Goal: Task Accomplishment & Management: Manage account settings

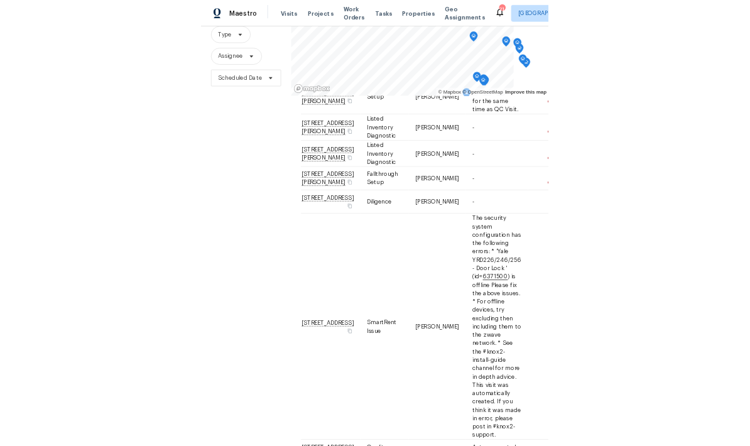
scroll to position [546, 0]
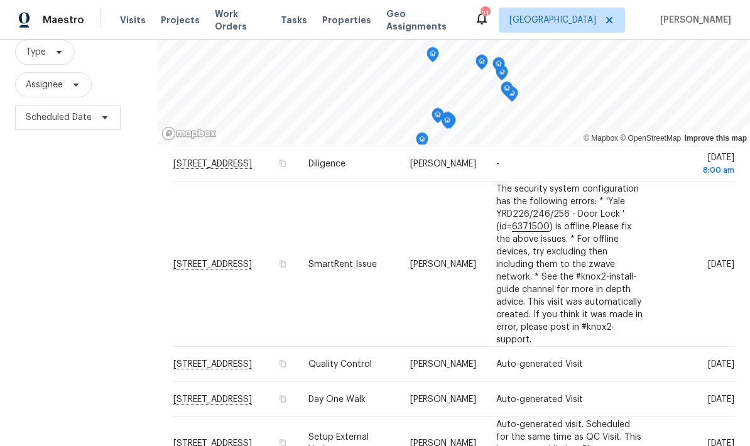
click at [96, 207] on div "Filters Reset ​ Type Assignee Scheduled Date" at bounding box center [79, 229] width 158 height 546
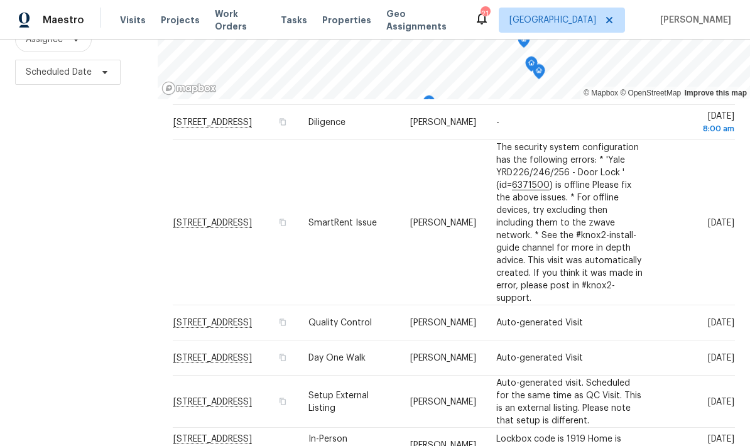
scroll to position [543, 0]
click at [91, 162] on div "Filters Reset ​ Type Assignee Scheduled Date" at bounding box center [79, 184] width 158 height 546
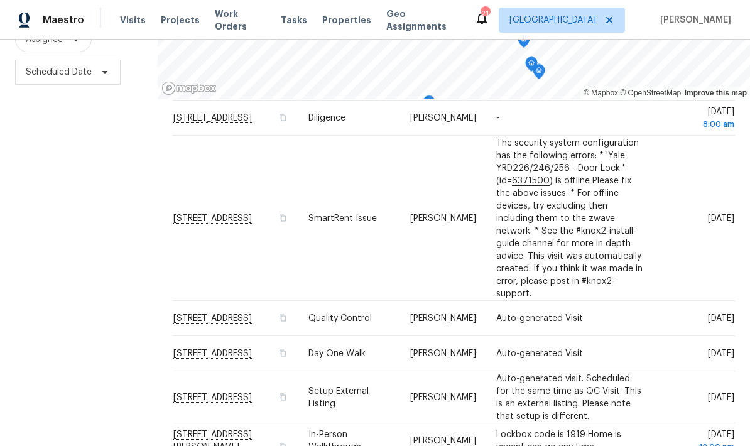
scroll to position [546, 0]
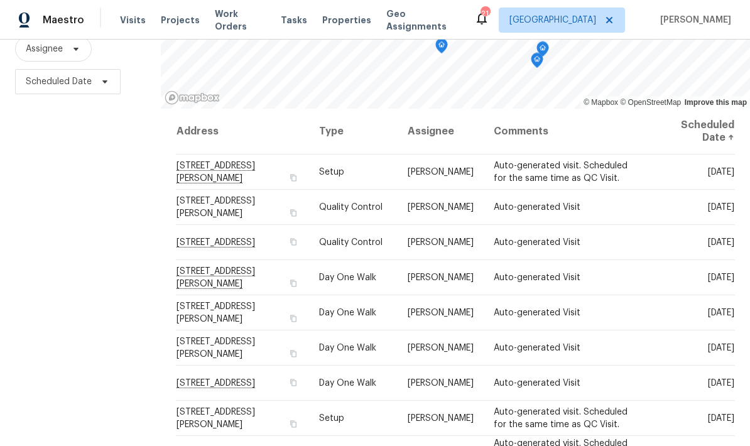
scroll to position [0, 0]
click at [73, 212] on div "Filters Reset ​ Type Assignee Scheduled Date" at bounding box center [80, 193] width 161 height 546
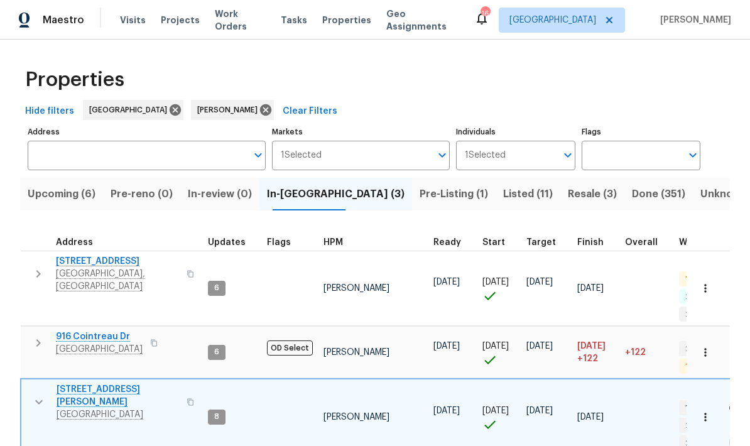
click at [30, 272] on button "button" at bounding box center [38, 274] width 25 height 38
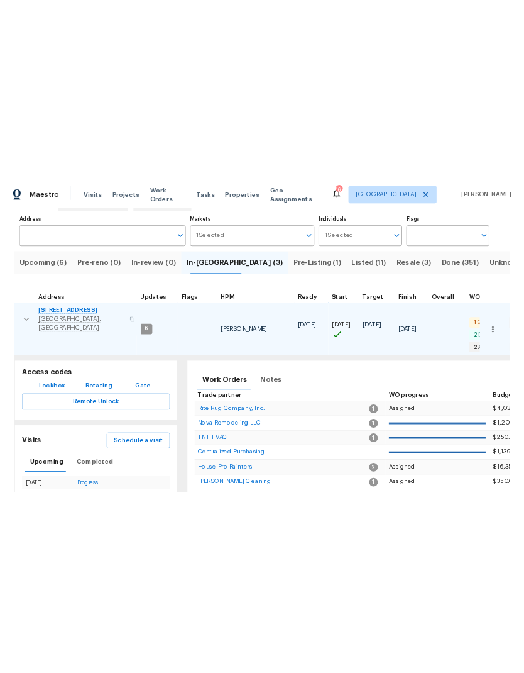
scroll to position [84, 0]
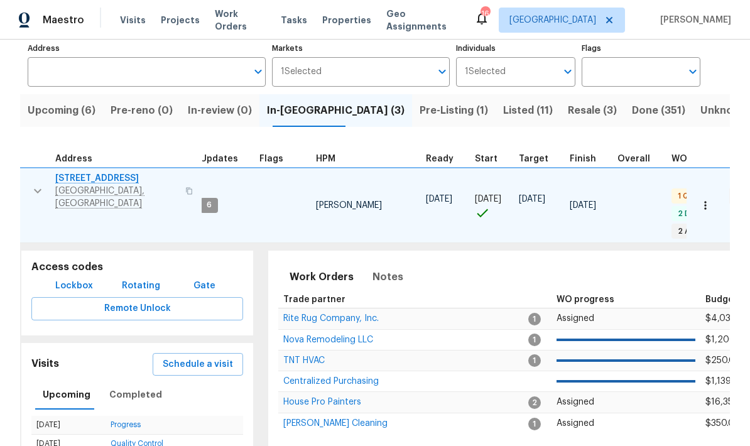
click at [185, 357] on span "Schedule a visit" at bounding box center [198, 365] width 70 height 16
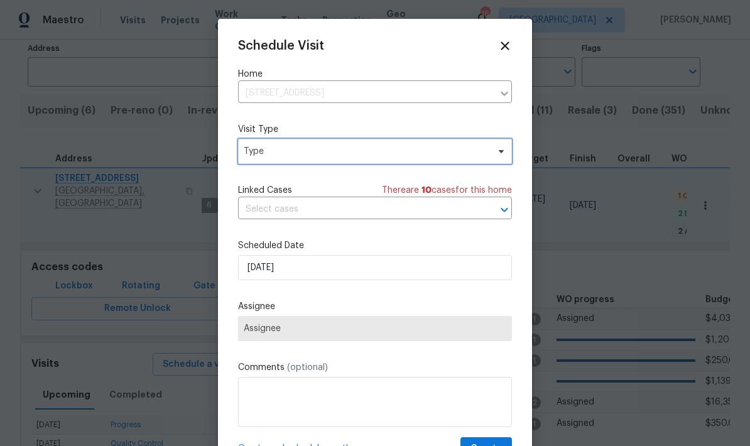
click at [265, 150] on span "Type" at bounding box center [366, 151] width 245 height 13
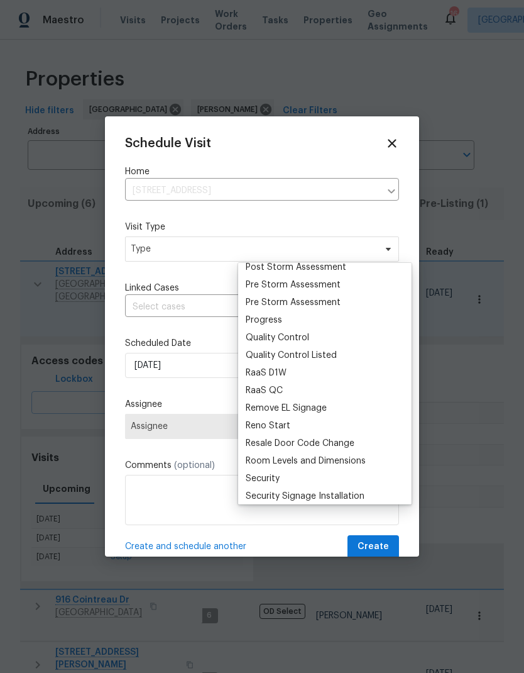
scroll to position [796, 0]
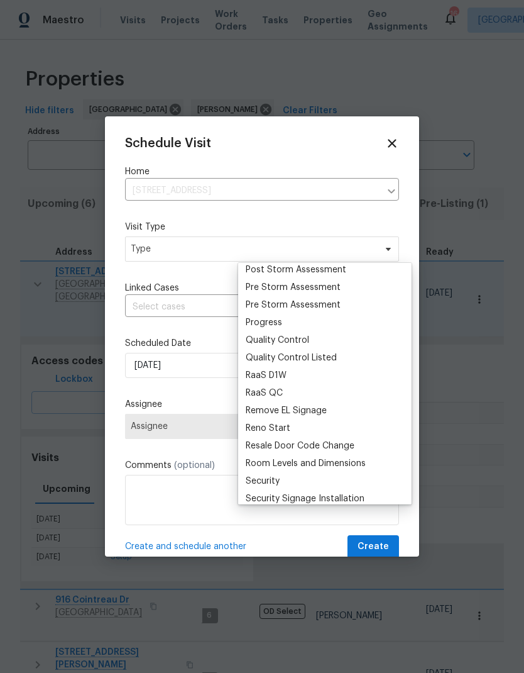
click at [257, 322] on div "Progress" at bounding box center [264, 322] width 36 height 13
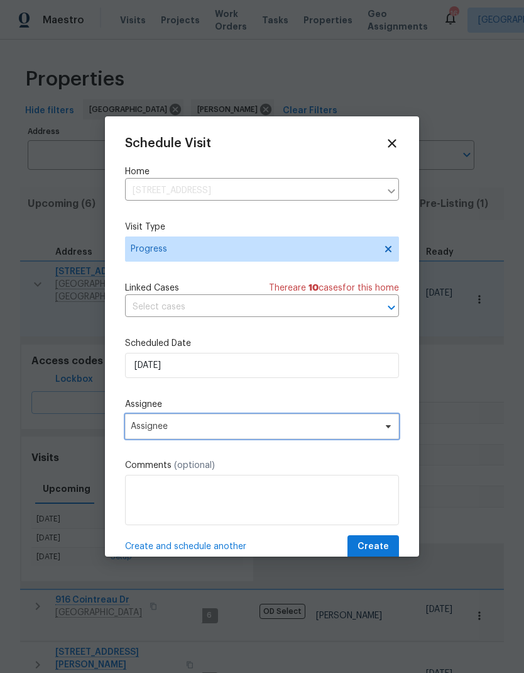
click at [148, 426] on span "Assignee" at bounding box center [254, 426] width 246 height 10
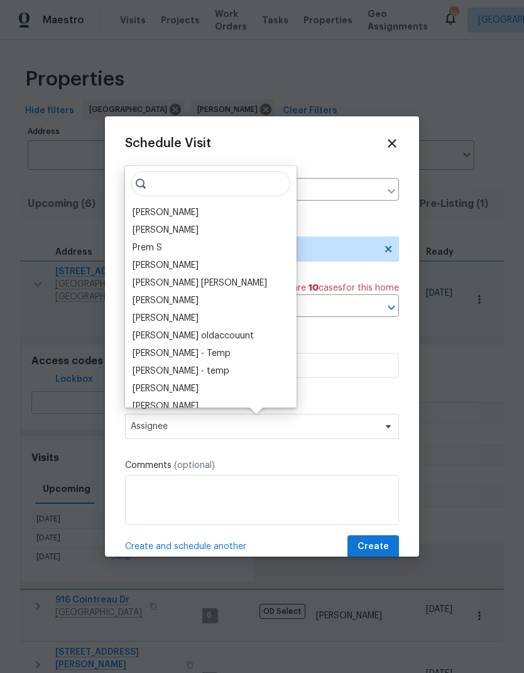
click at [145, 217] on div "[PERSON_NAME]" at bounding box center [166, 212] width 66 height 13
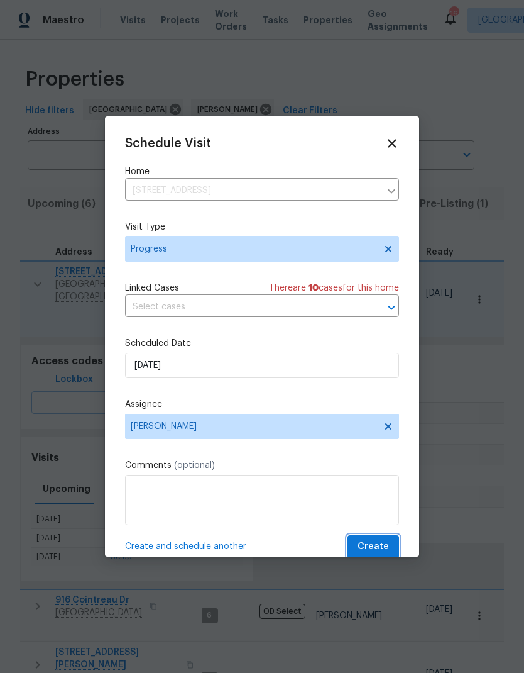
click at [364, 446] on button "Create" at bounding box center [374, 546] width 52 height 23
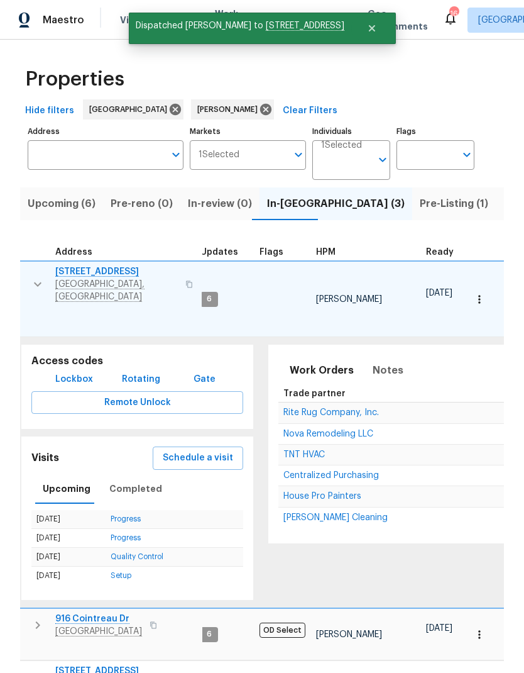
click at [30, 277] on icon "button" at bounding box center [37, 284] width 15 height 15
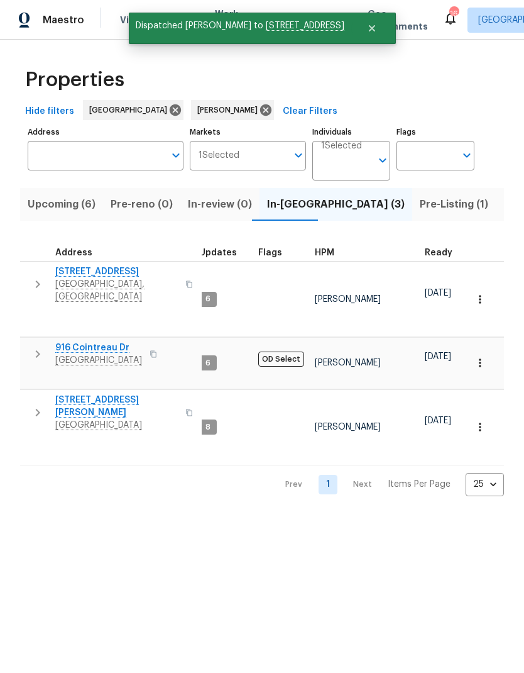
scroll to position [0, 0]
click at [36, 409] on icon "button" at bounding box center [38, 413] width 4 height 8
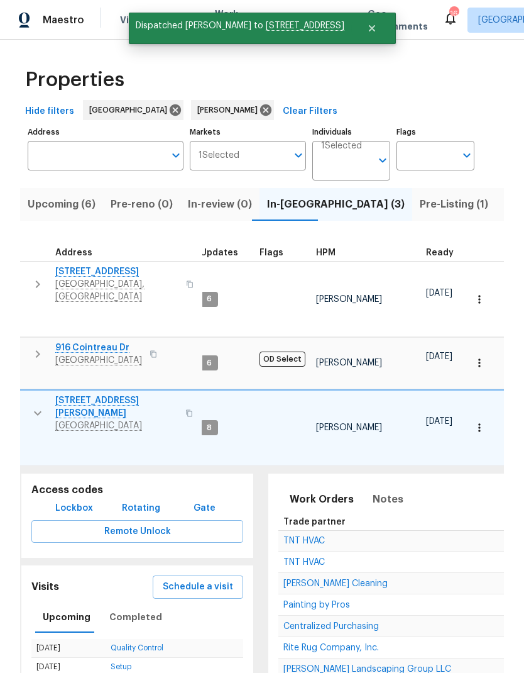
scroll to position [0, 8]
click at [180, 446] on span "Schedule a visit" at bounding box center [198, 587] width 70 height 16
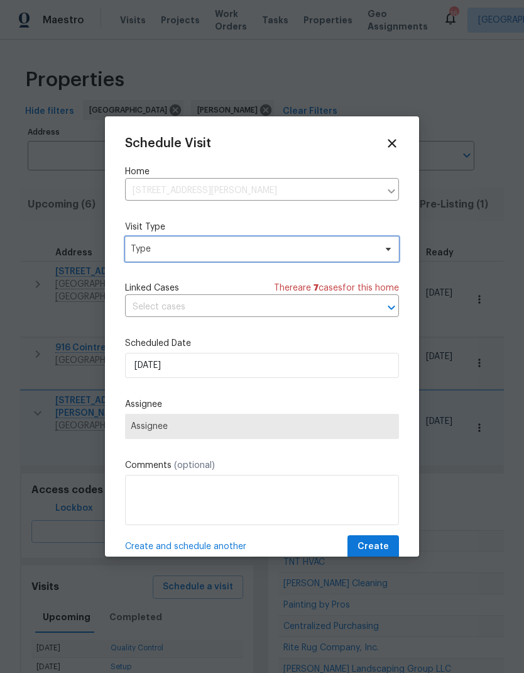
click at [158, 251] on span "Type" at bounding box center [253, 249] width 245 height 13
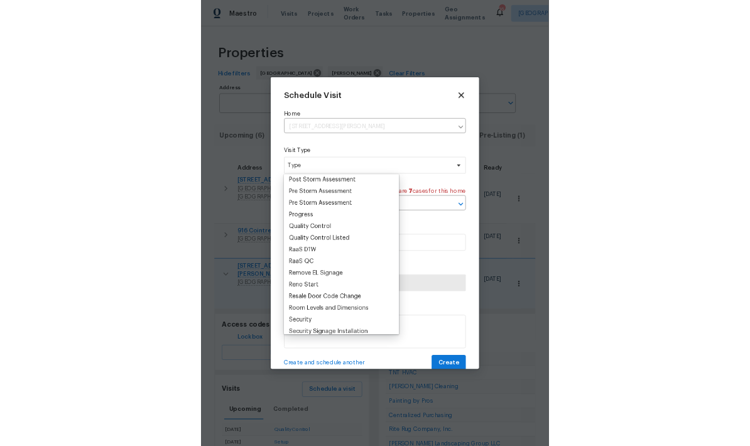
scroll to position [794, 0]
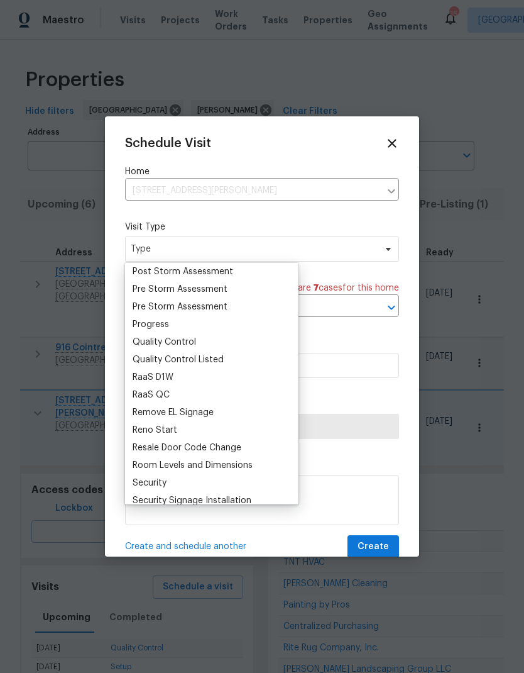
click at [146, 322] on div "Progress" at bounding box center [151, 324] width 36 height 13
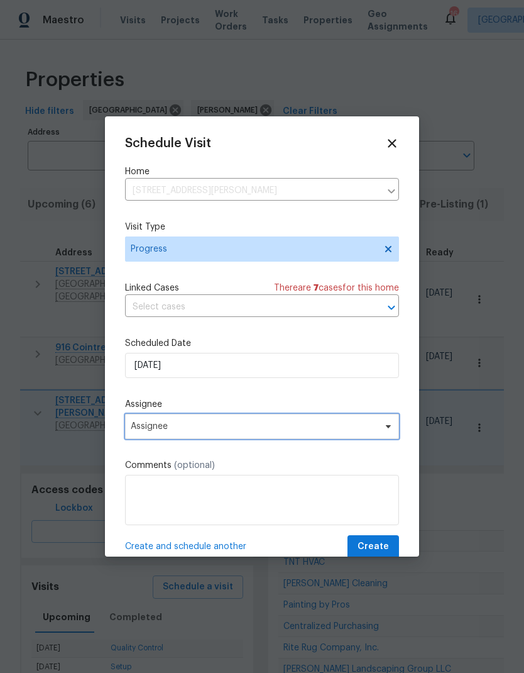
click at [139, 424] on span "Assignee" at bounding box center [254, 426] width 246 height 10
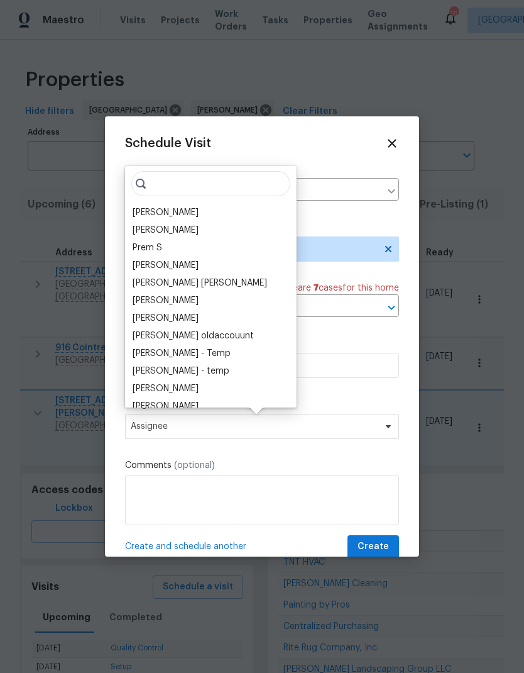
click at [145, 216] on div "[PERSON_NAME]" at bounding box center [166, 212] width 66 height 13
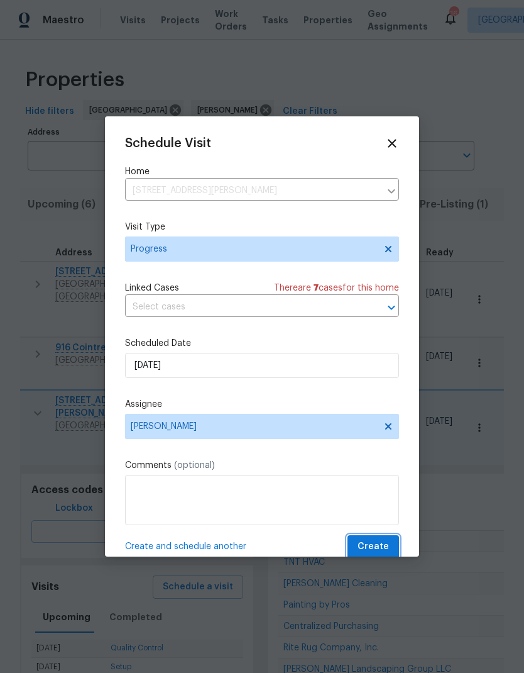
click at [366, 446] on span "Create" at bounding box center [373, 547] width 31 height 16
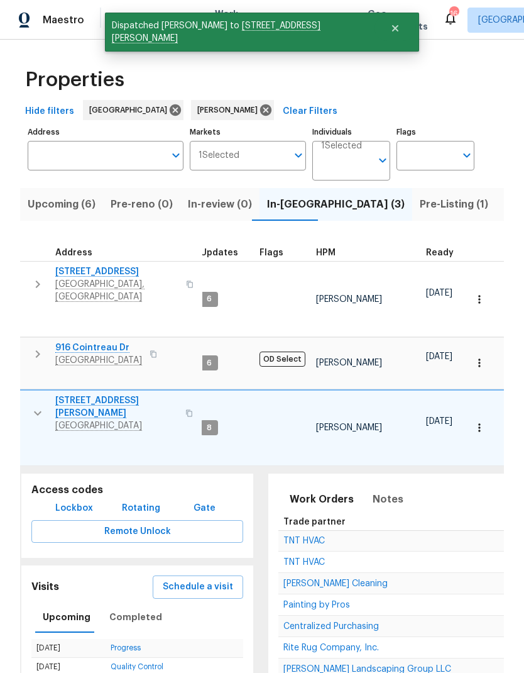
click at [30, 405] on icon "button" at bounding box center [37, 412] width 15 height 15
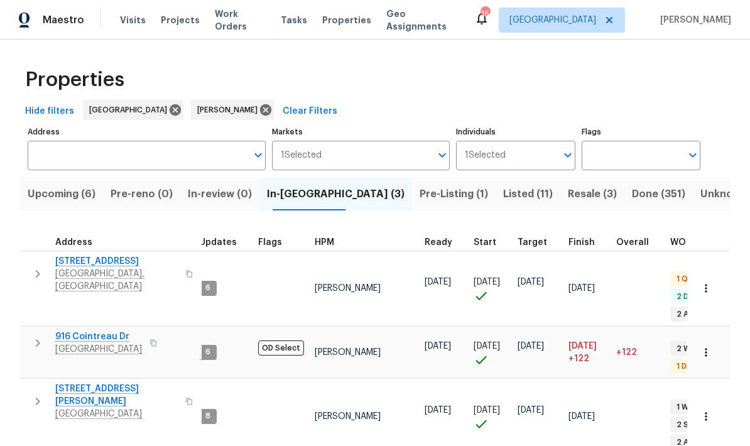
click at [30, 267] on icon "button" at bounding box center [37, 274] width 15 height 15
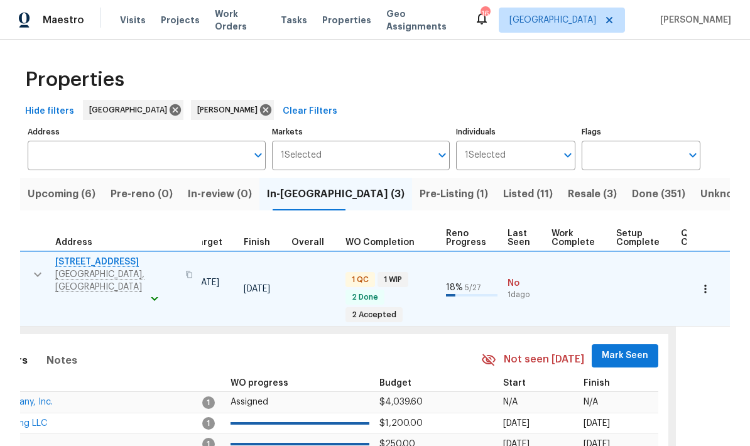
scroll to position [0, 339]
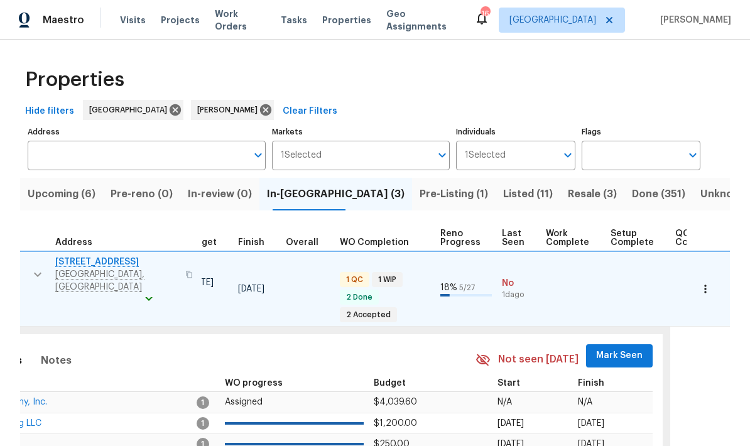
click at [596, 349] on button "Mark Seen" at bounding box center [619, 355] width 67 height 23
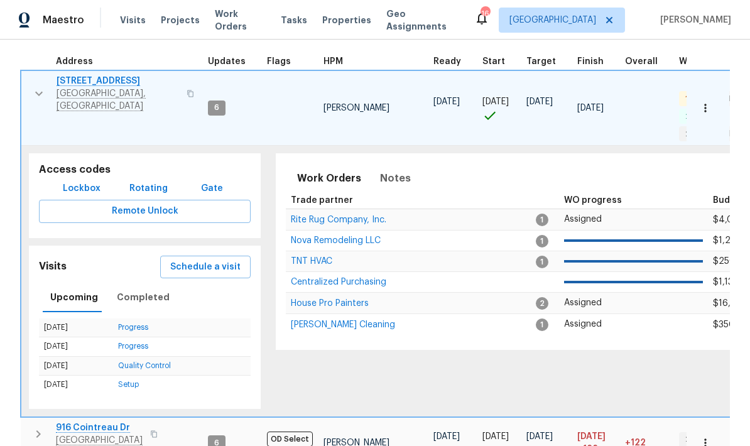
scroll to position [0, 0]
click at [35, 93] on icon "button" at bounding box center [38, 93] width 15 height 15
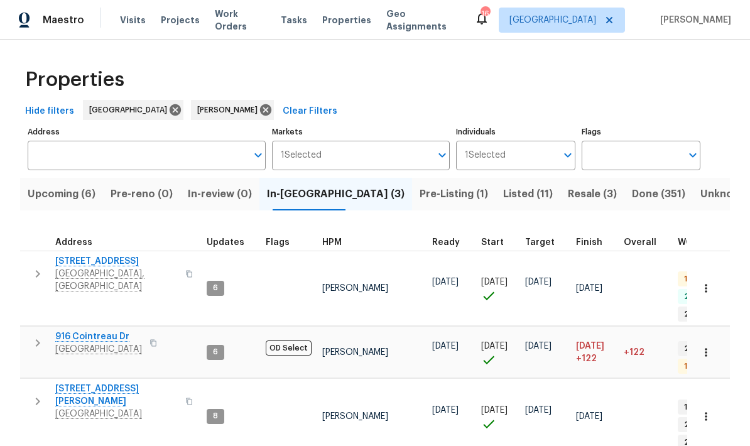
click at [35, 331] on button "button" at bounding box center [37, 343] width 25 height 25
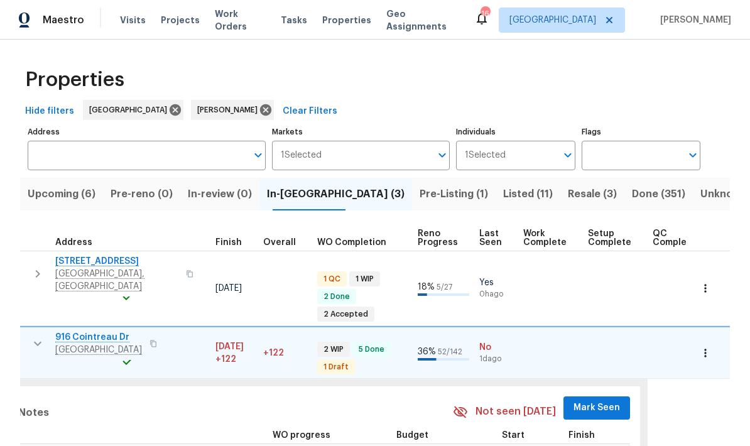
scroll to position [0, 354]
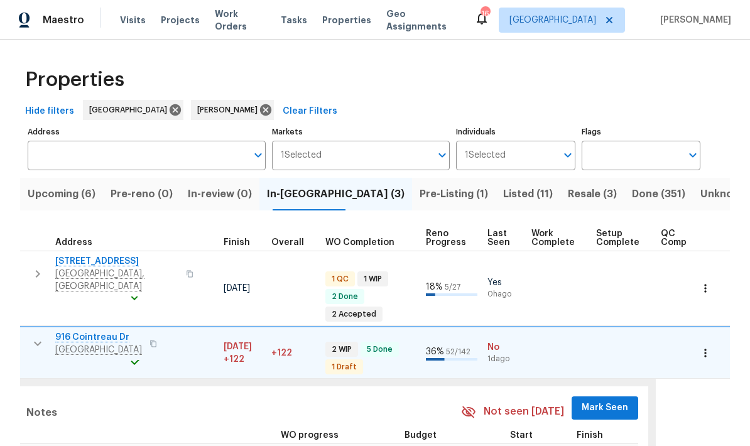
click at [590, 400] on span "Mark Seen" at bounding box center [605, 408] width 47 height 16
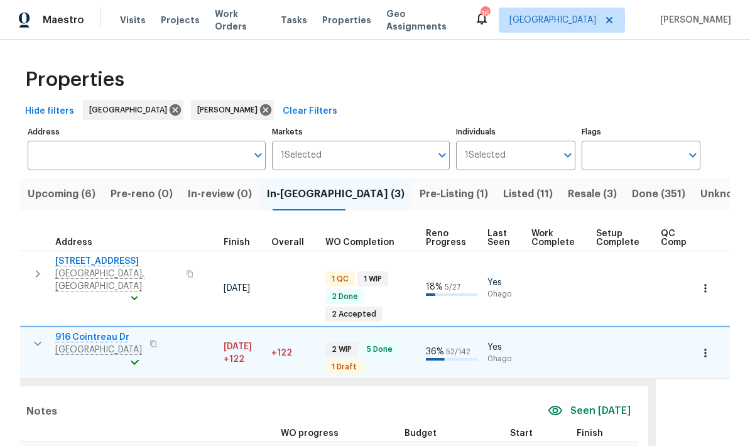
click at [599, 404] on span "Seen today" at bounding box center [601, 411] width 60 height 14
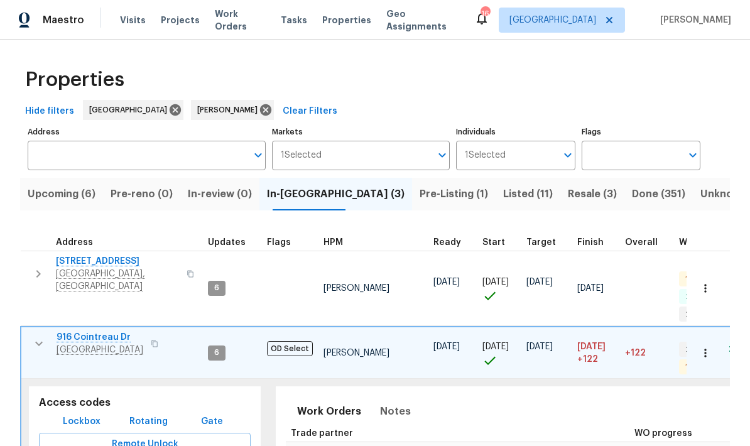
scroll to position [10, 0]
click at [39, 336] on icon "button" at bounding box center [38, 343] width 15 height 15
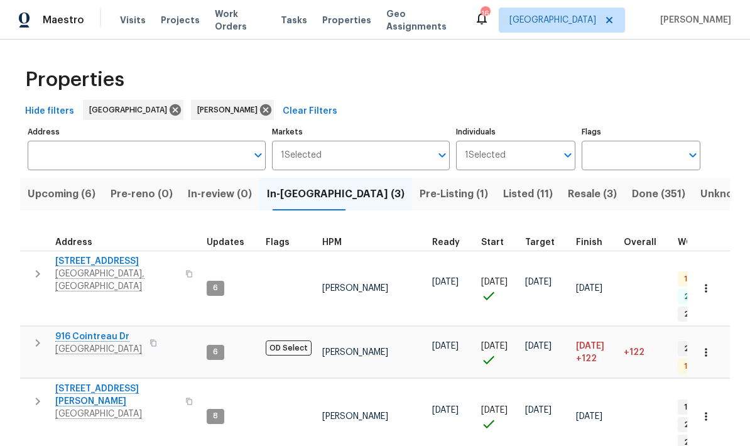
click at [38, 394] on icon "button" at bounding box center [37, 401] width 15 height 15
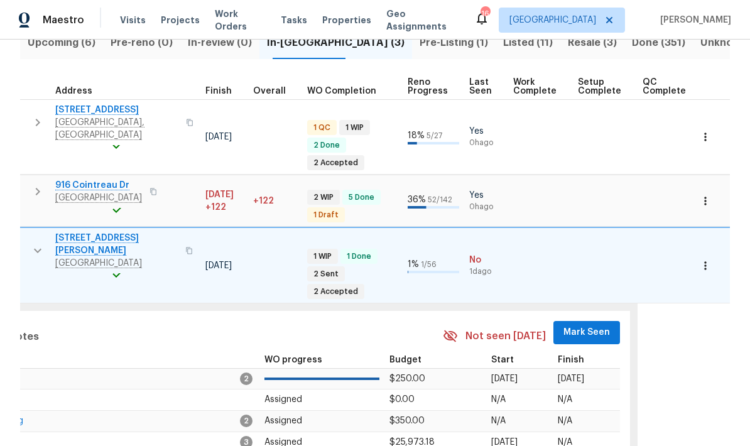
scroll to position [0, 371]
click at [564, 321] on button "Mark Seen" at bounding box center [587, 332] width 67 height 23
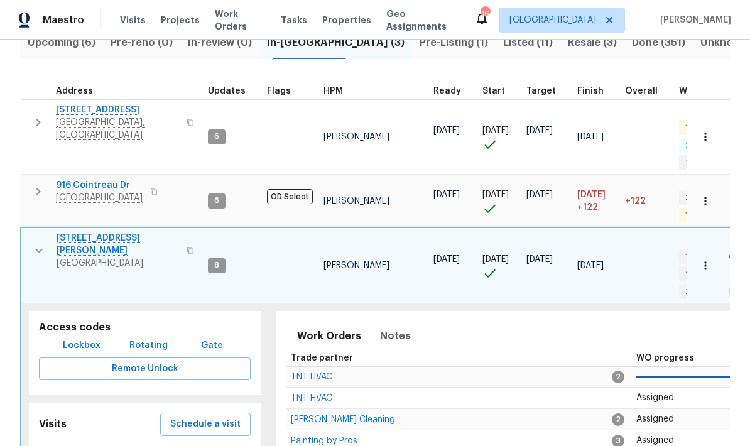
scroll to position [0, 0]
click at [39, 243] on icon "button" at bounding box center [38, 250] width 15 height 15
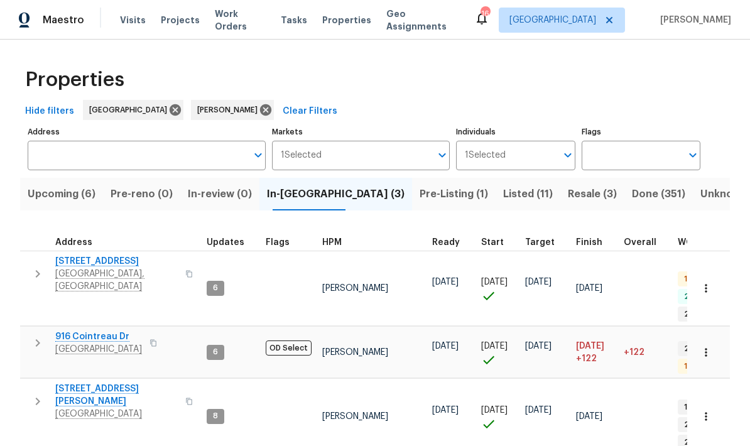
click at [420, 203] on span "Pre-Listing (1)" at bounding box center [454, 194] width 69 height 18
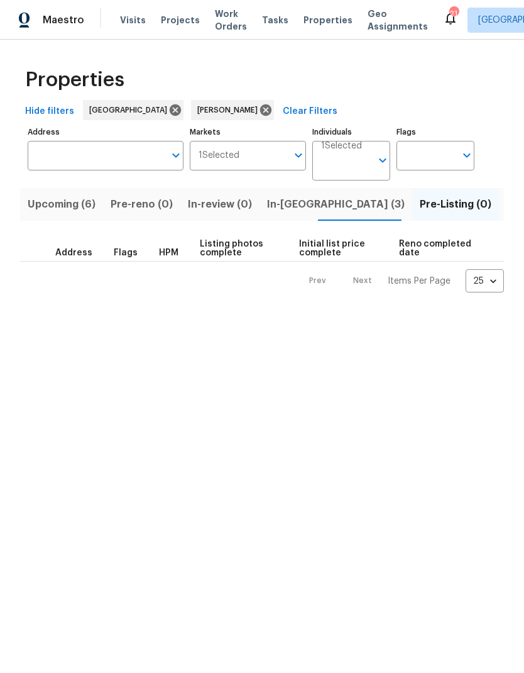
click at [277, 197] on span "In-reno (3)" at bounding box center [336, 204] width 138 height 18
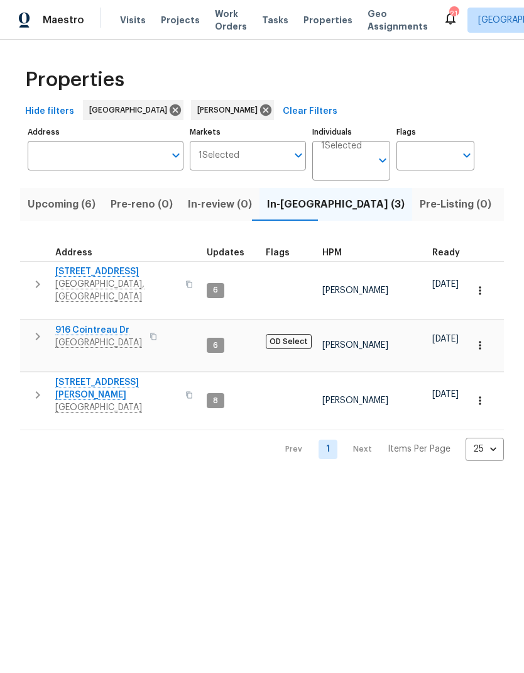
click at [48, 324] on button "button" at bounding box center [37, 336] width 25 height 25
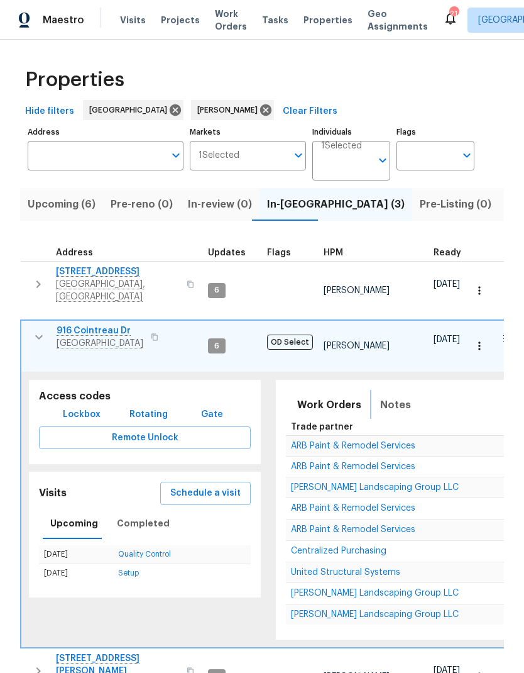
click at [384, 390] on button "Notes" at bounding box center [396, 405] width 46 height 30
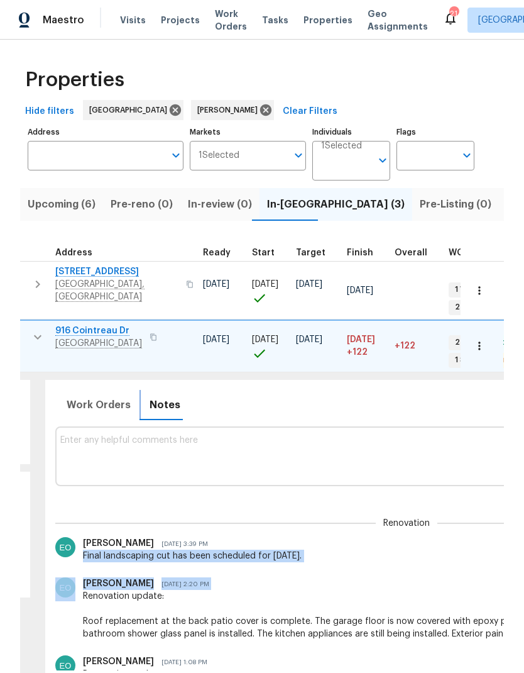
scroll to position [10, 231]
click at [91, 446] on div "Renovation update: Roof replacement at the back patio cover is complete. The ga…" at bounding box center [407, 615] width 649 height 50
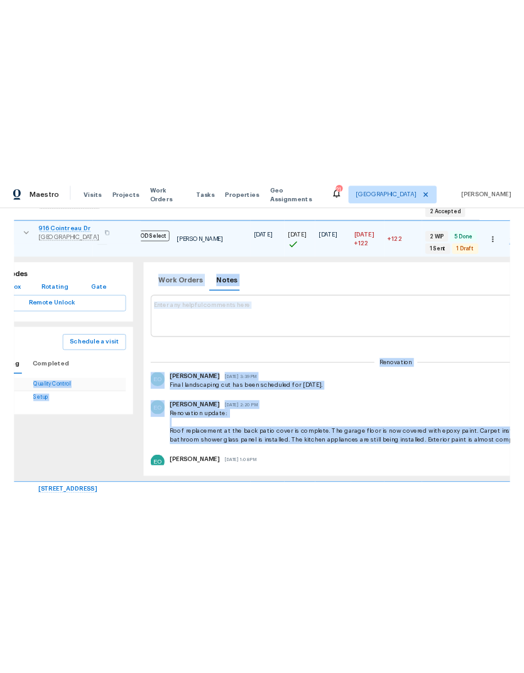
scroll to position [10, 43]
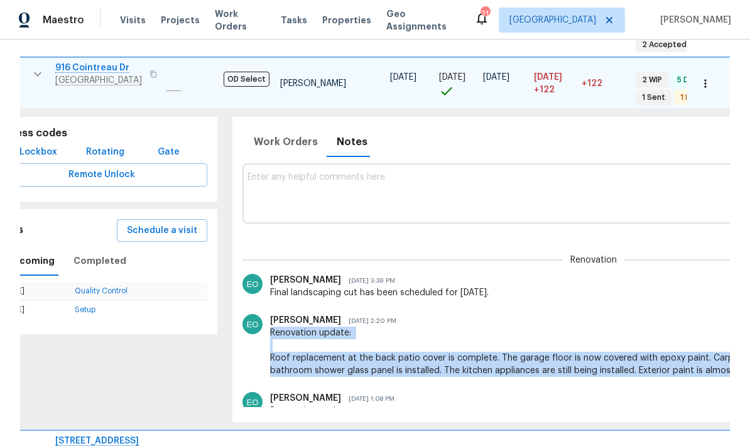
copy div "Renovation update: Roof replacement at the back patio cover is complete. The ga…"
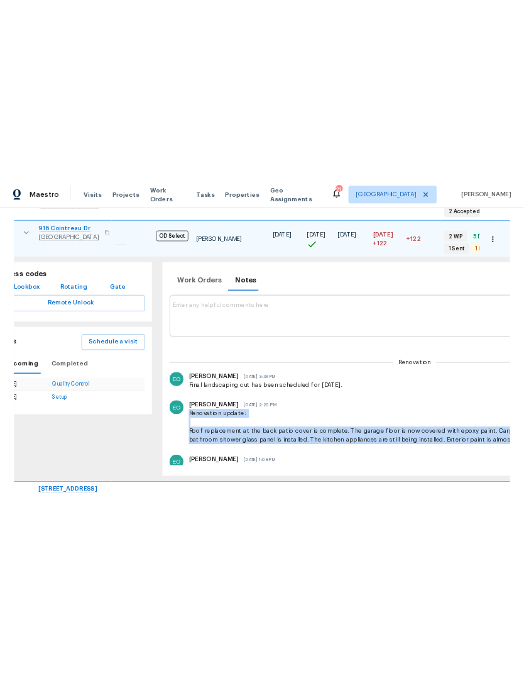
scroll to position [36, 0]
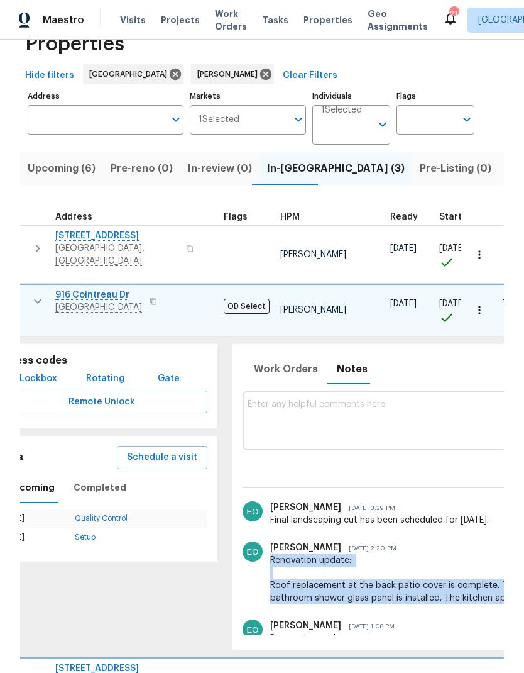
click at [243, 446] on div at bounding box center [253, 572] width 20 height 63
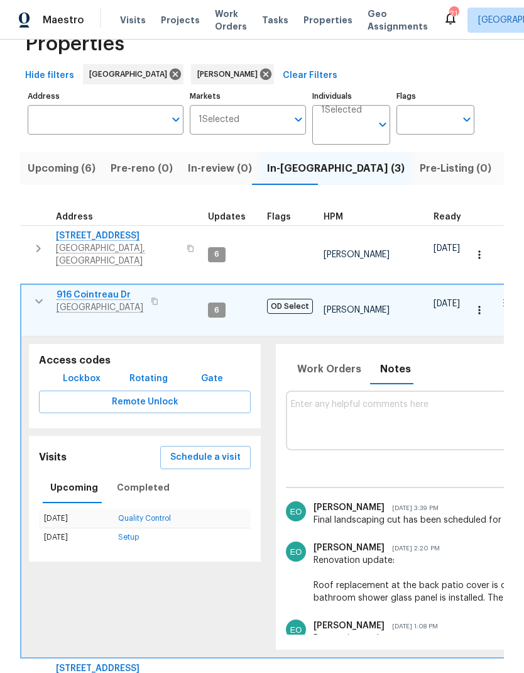
scroll to position [0, 0]
click at [333, 360] on span "Work Orders" at bounding box center [329, 369] width 64 height 18
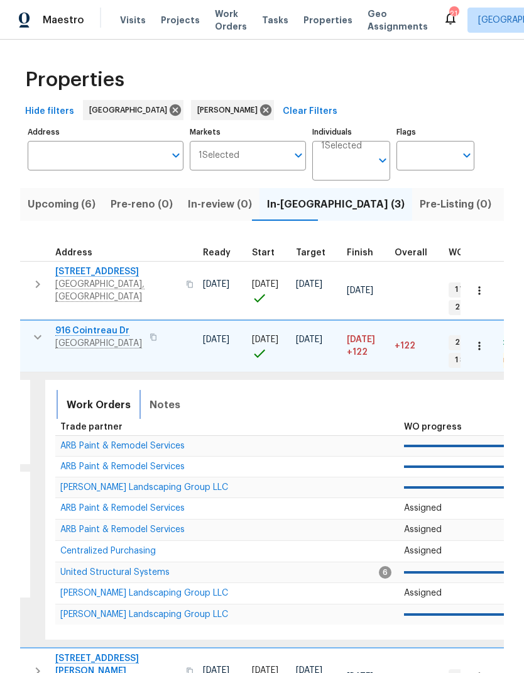
scroll to position [6, 219]
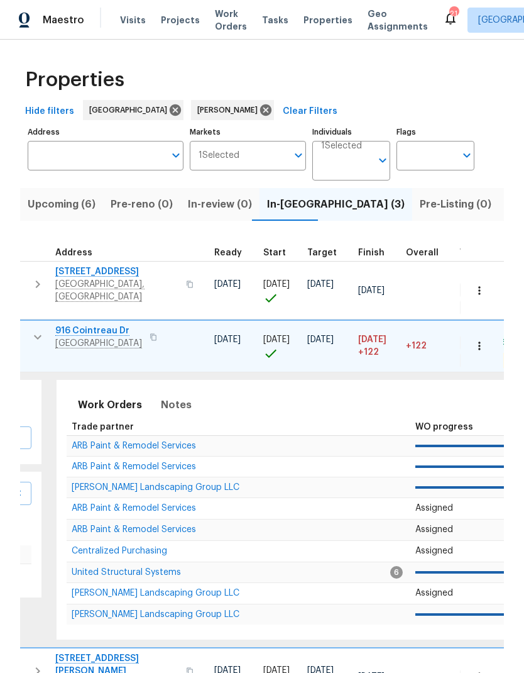
click at [186, 446] on span "Sandoval Landscaping Group LLC" at bounding box center [156, 487] width 168 height 9
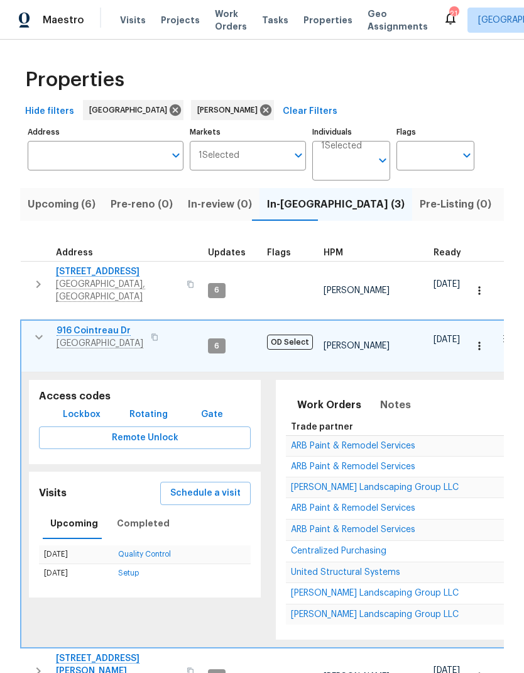
scroll to position [0, 0]
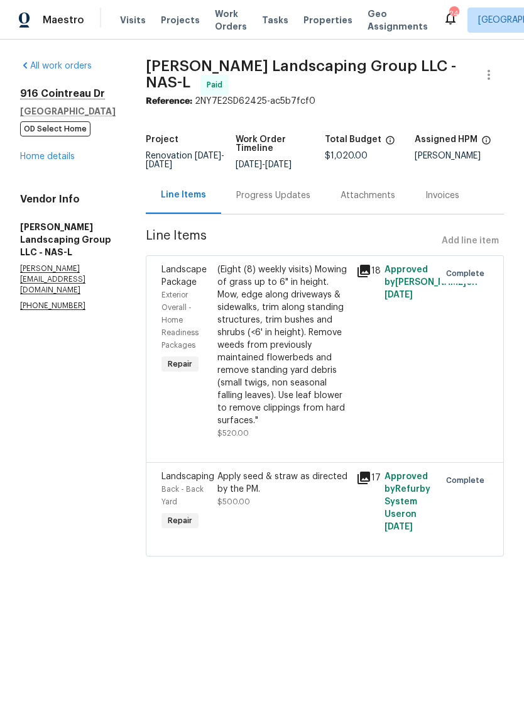
click at [49, 160] on link "Home details" at bounding box center [47, 156] width 55 height 9
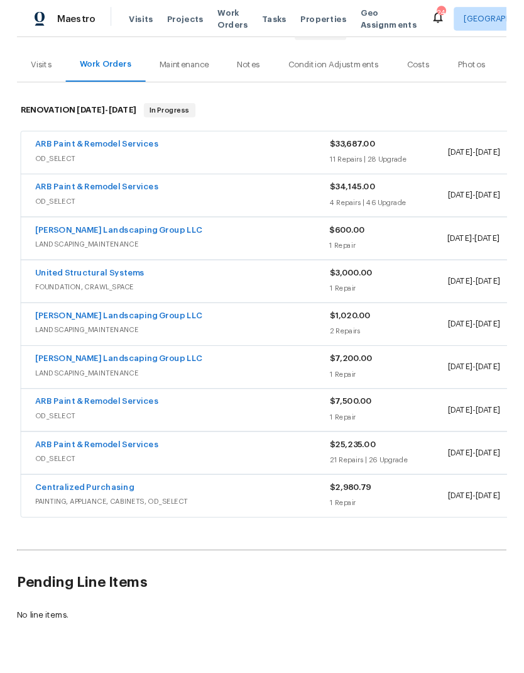
scroll to position [140, 0]
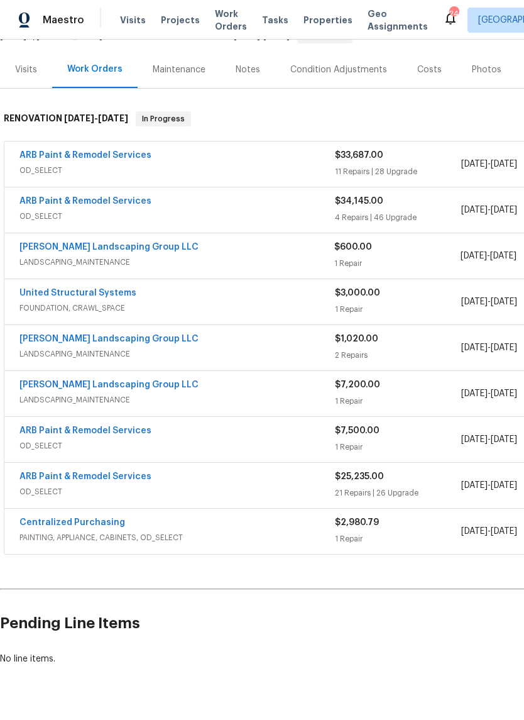
click at [254, 252] on div "Sandoval Landscaping Group LLC" at bounding box center [176, 248] width 315 height 15
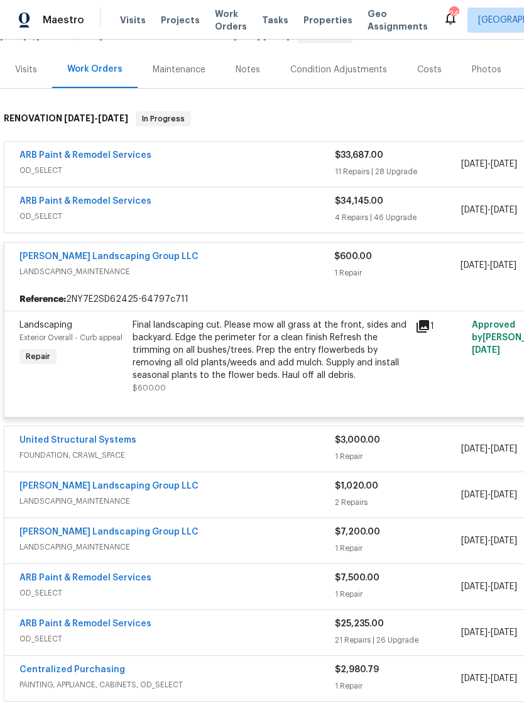
click at [261, 368] on div "Final landscaping cut. Please mow all grass at the front, sides and backyard. E…" at bounding box center [270, 350] width 275 height 63
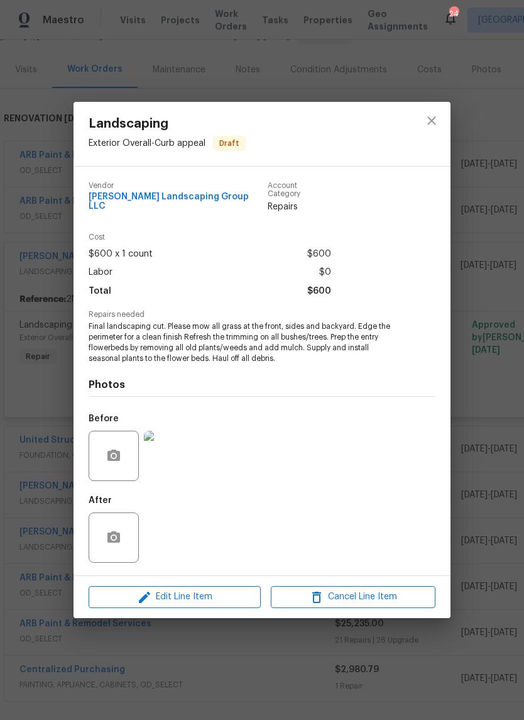
click at [174, 463] on img at bounding box center [169, 456] width 50 height 50
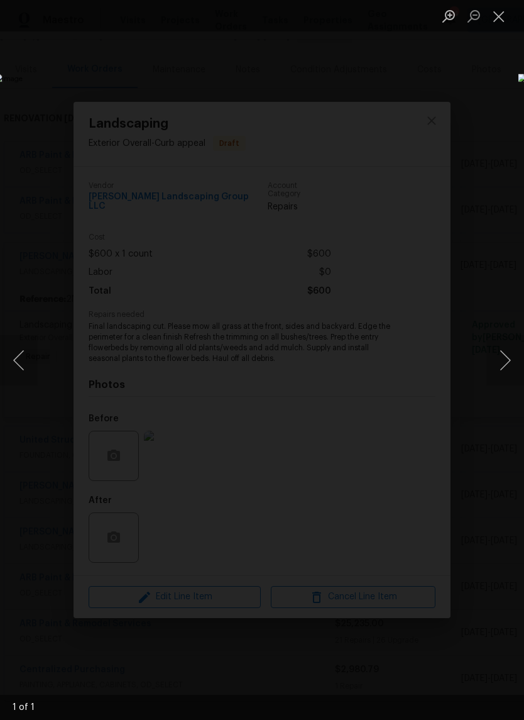
click at [494, 27] on button "Close lightbox" at bounding box center [498, 16] width 25 height 22
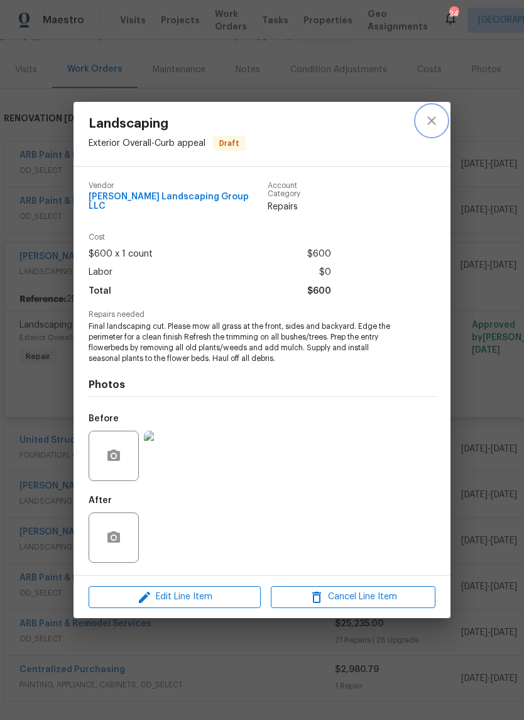
click at [445, 123] on button "close" at bounding box center [432, 121] width 30 height 30
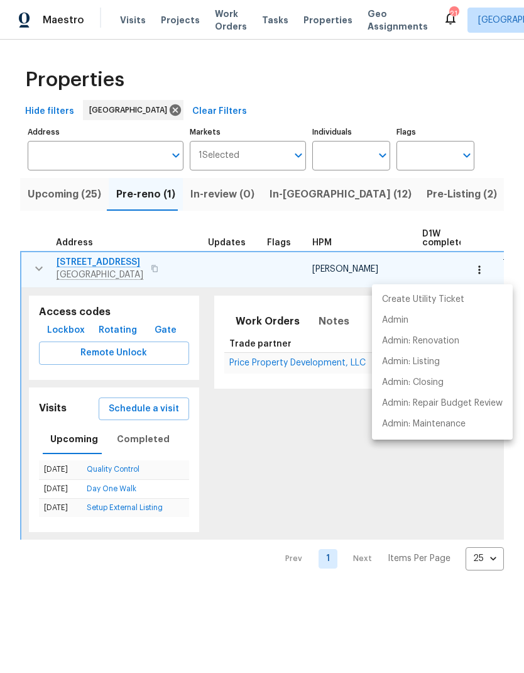
click at [140, 441] on div at bounding box center [262, 336] width 524 height 673
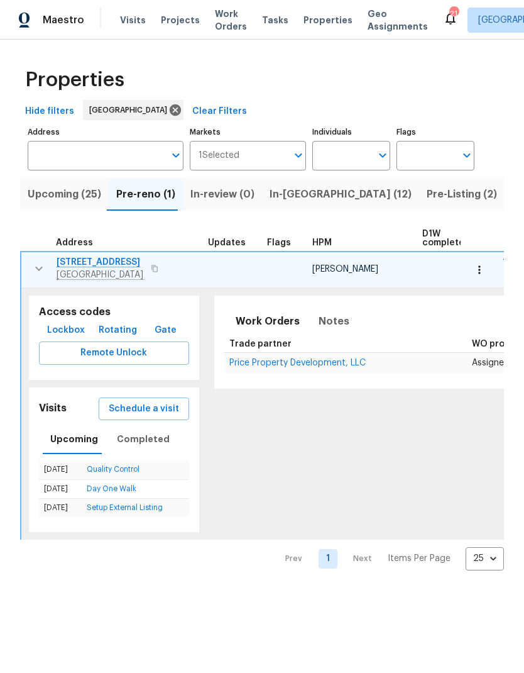
click at [129, 417] on button "Schedule a visit" at bounding box center [144, 408] width 91 height 23
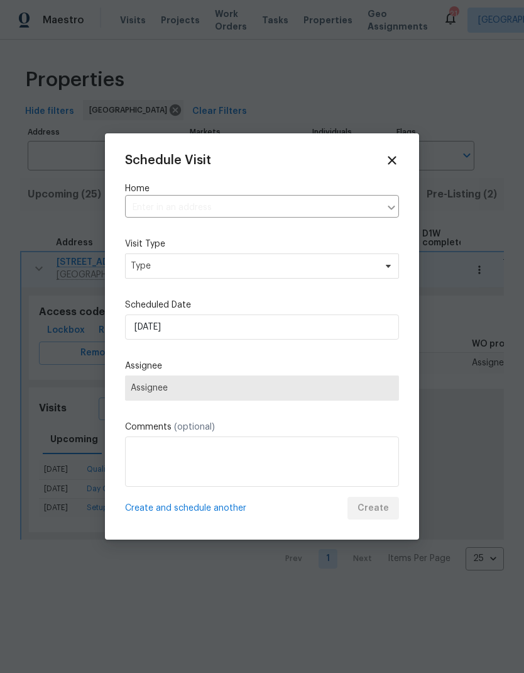
type input "[STREET_ADDRESS]"
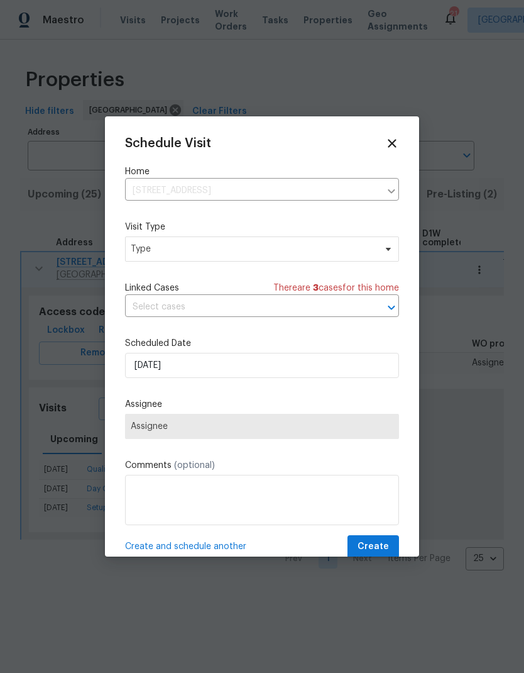
click at [395, 141] on icon at bounding box center [392, 143] width 8 height 8
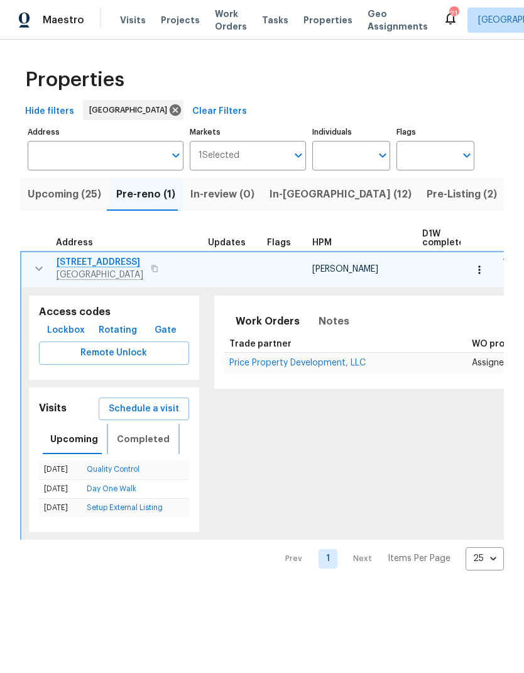
click at [131, 438] on span "Completed" at bounding box center [143, 439] width 53 height 16
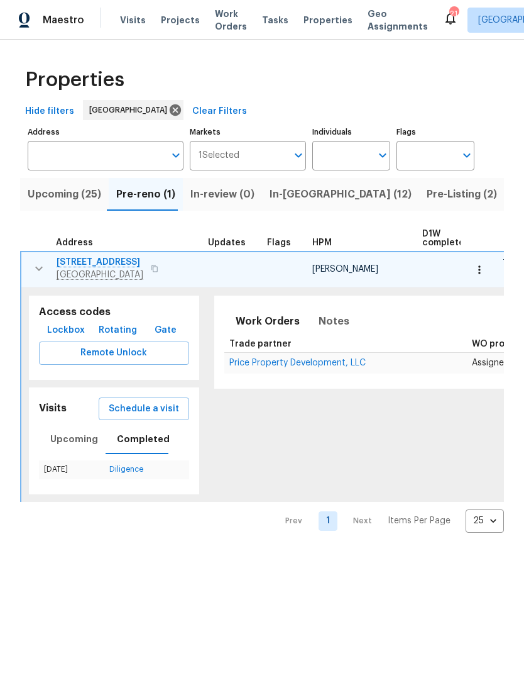
click at [120, 472] on link "Diligence" at bounding box center [126, 469] width 34 height 8
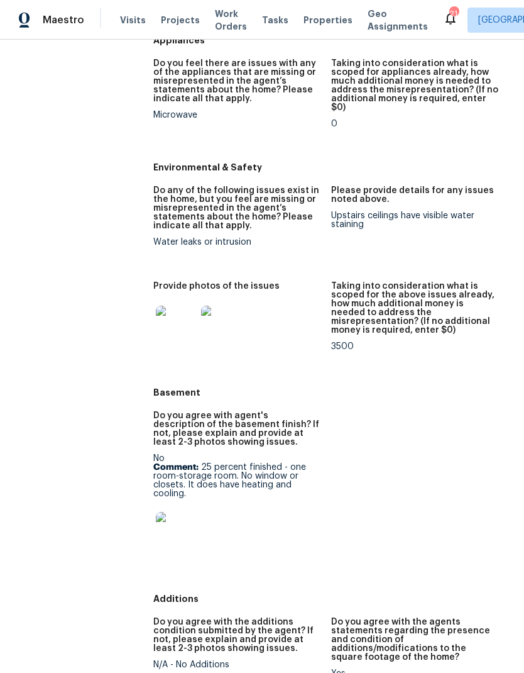
scroll to position [1358, 0]
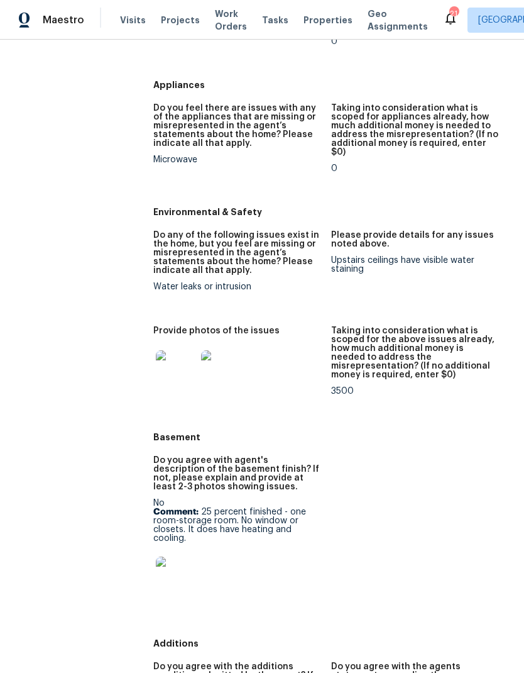
click at [185, 350] on img at bounding box center [176, 370] width 40 height 40
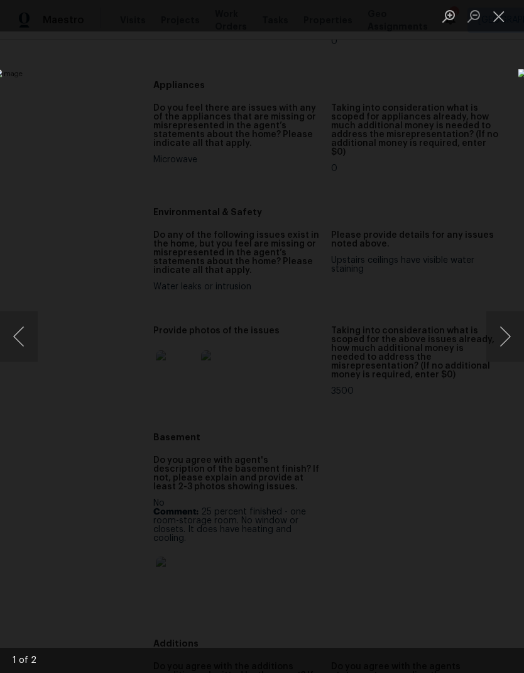
click at [500, 23] on button "Close lightbox" at bounding box center [498, 16] width 25 height 22
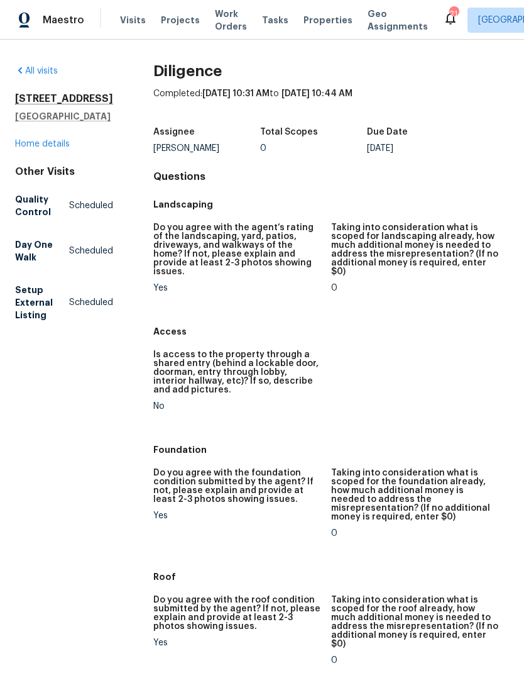
scroll to position [0, 0]
click at [33, 148] on link "Home details" at bounding box center [42, 144] width 55 height 9
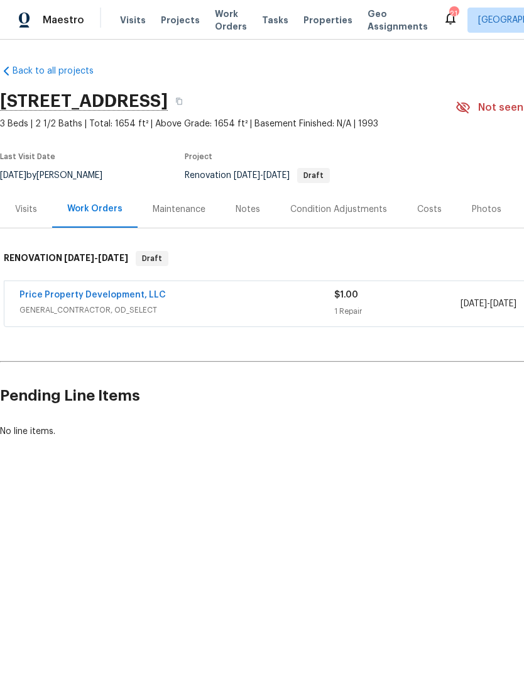
click at [321, 200] on div "Condition Adjustments" at bounding box center [338, 208] width 127 height 37
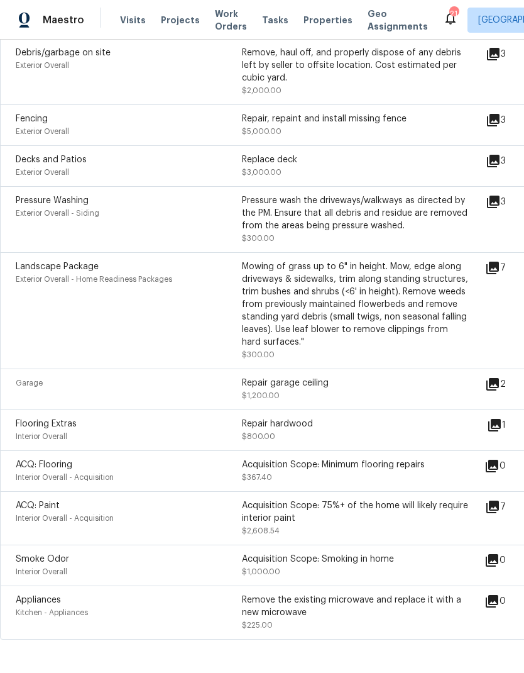
scroll to position [50, 0]
